Goal: Navigation & Orientation: Go to known website

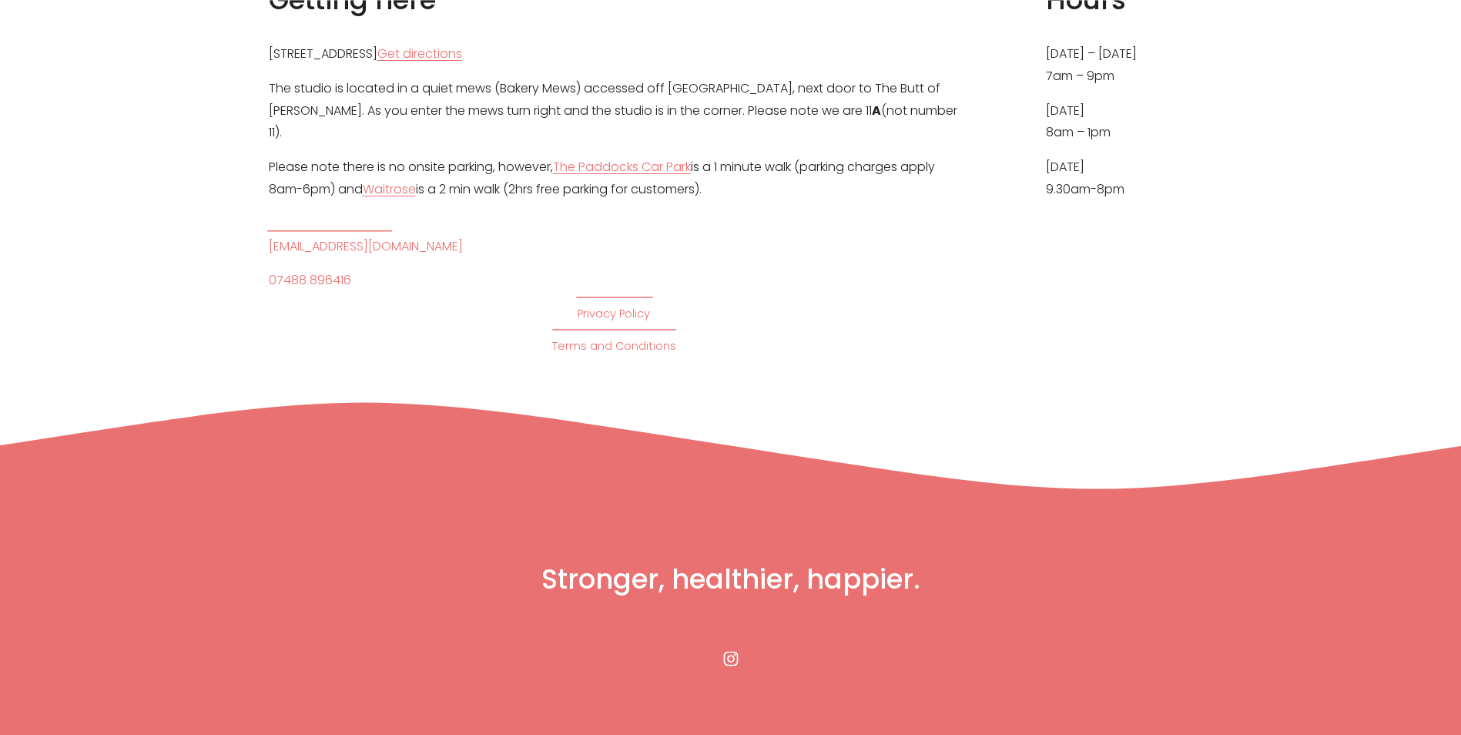
scroll to position [8168, 0]
